Goal: Information Seeking & Learning: Learn about a topic

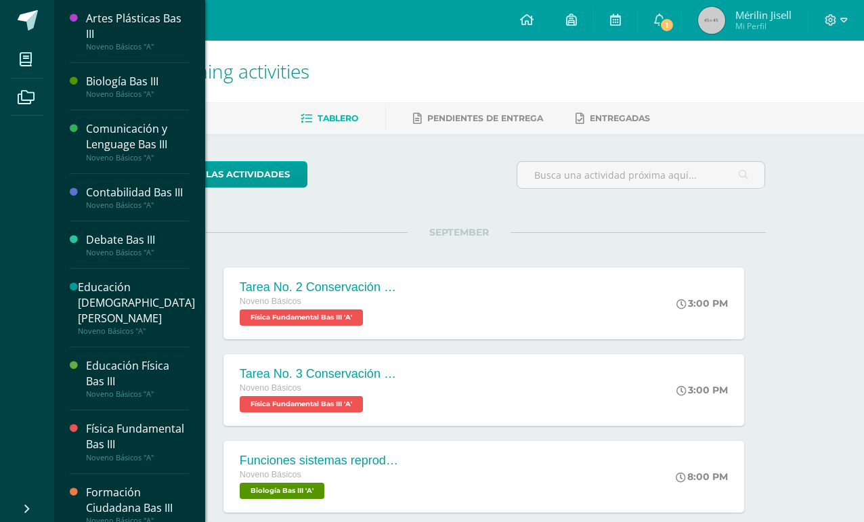
click at [24, 69] on span at bounding box center [26, 59] width 30 height 30
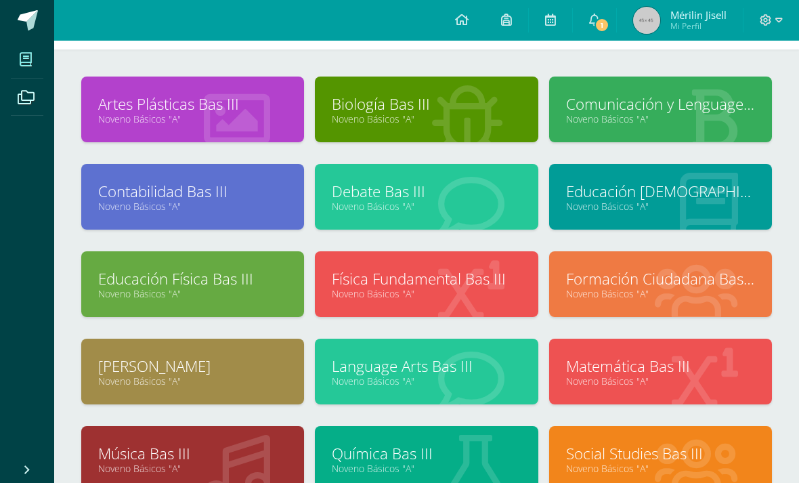
scroll to position [52, 0]
click at [237, 195] on link "Contabilidad Bas III" at bounding box center [192, 191] width 189 height 21
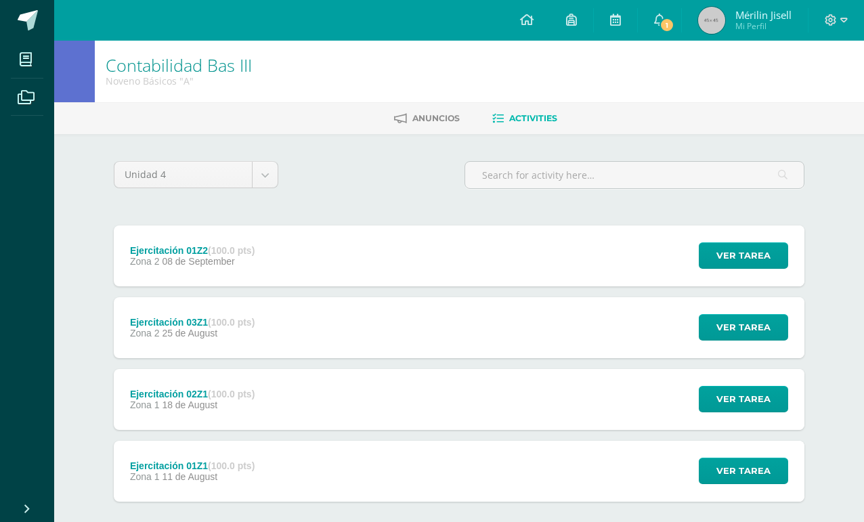
click at [361, 286] on div "Ejercitación 01Z2 (100.0 pts) Zona 2 08 de September Ver tarea Ejercitación 01Z…" at bounding box center [459, 255] width 691 height 61
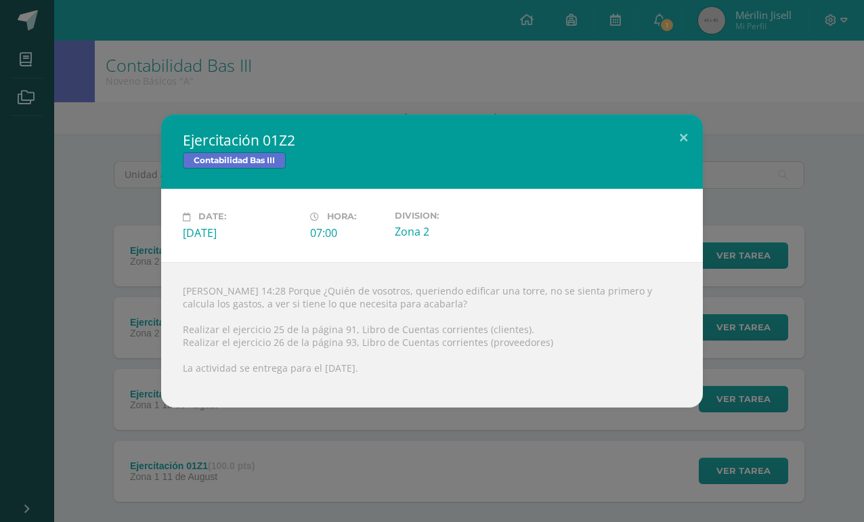
click at [671, 149] on button at bounding box center [683, 137] width 39 height 46
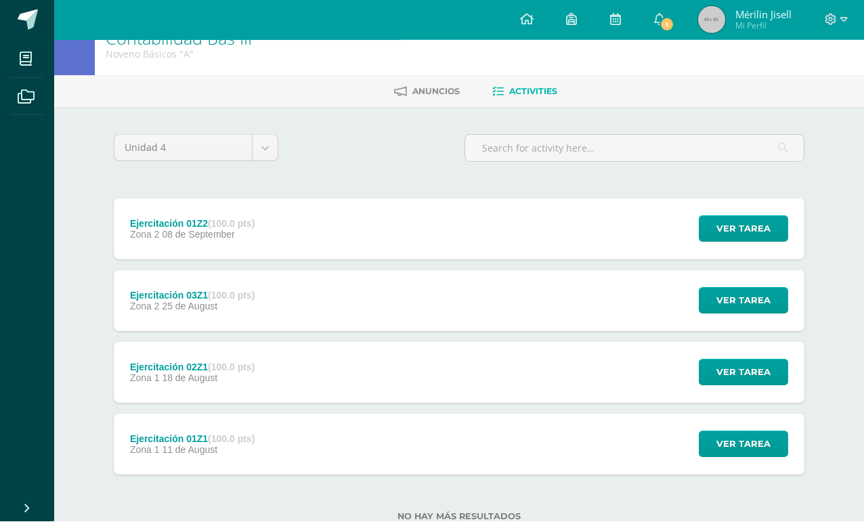
scroll to position [26, 0]
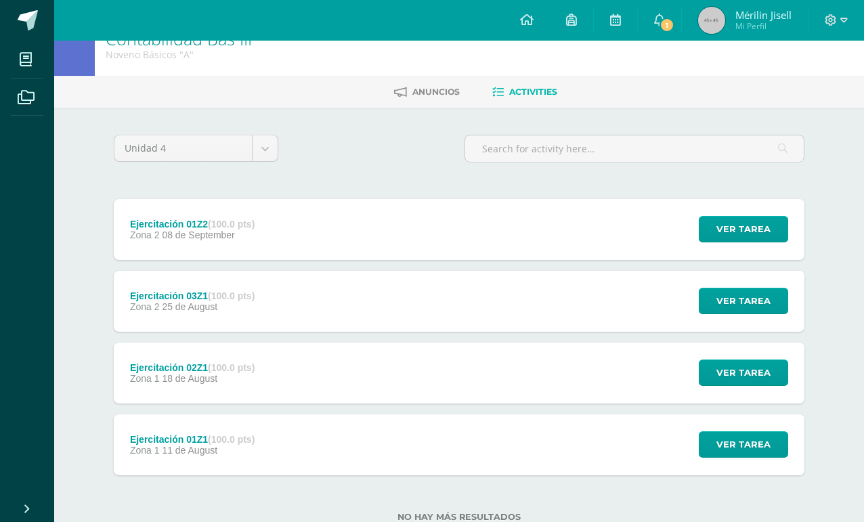
click at [411, 450] on div "Ejercitación 01Z1 (100.0 pts) Zona 1 11 de August Ver tarea Ejercitación 01Z1 C…" at bounding box center [459, 444] width 691 height 61
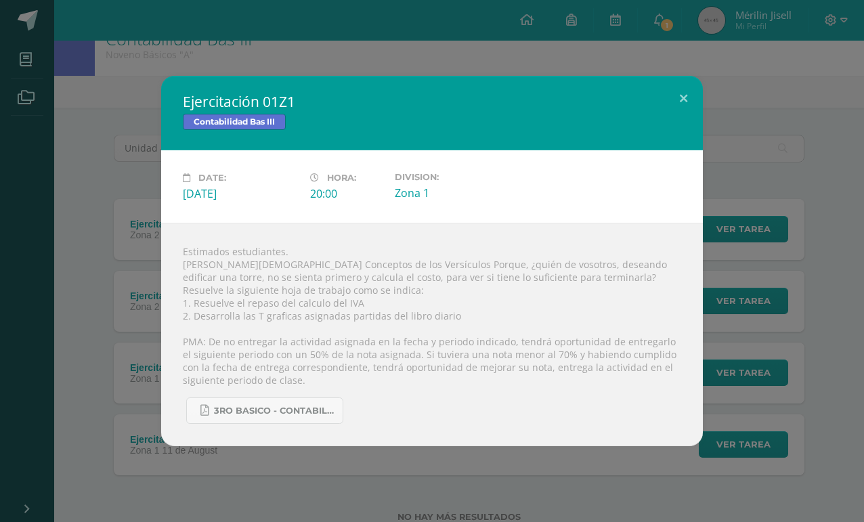
click at [310, 424] on link "3ro basico - Contabilidad.pdf" at bounding box center [264, 410] width 157 height 26
